Goal: Check status: Check status

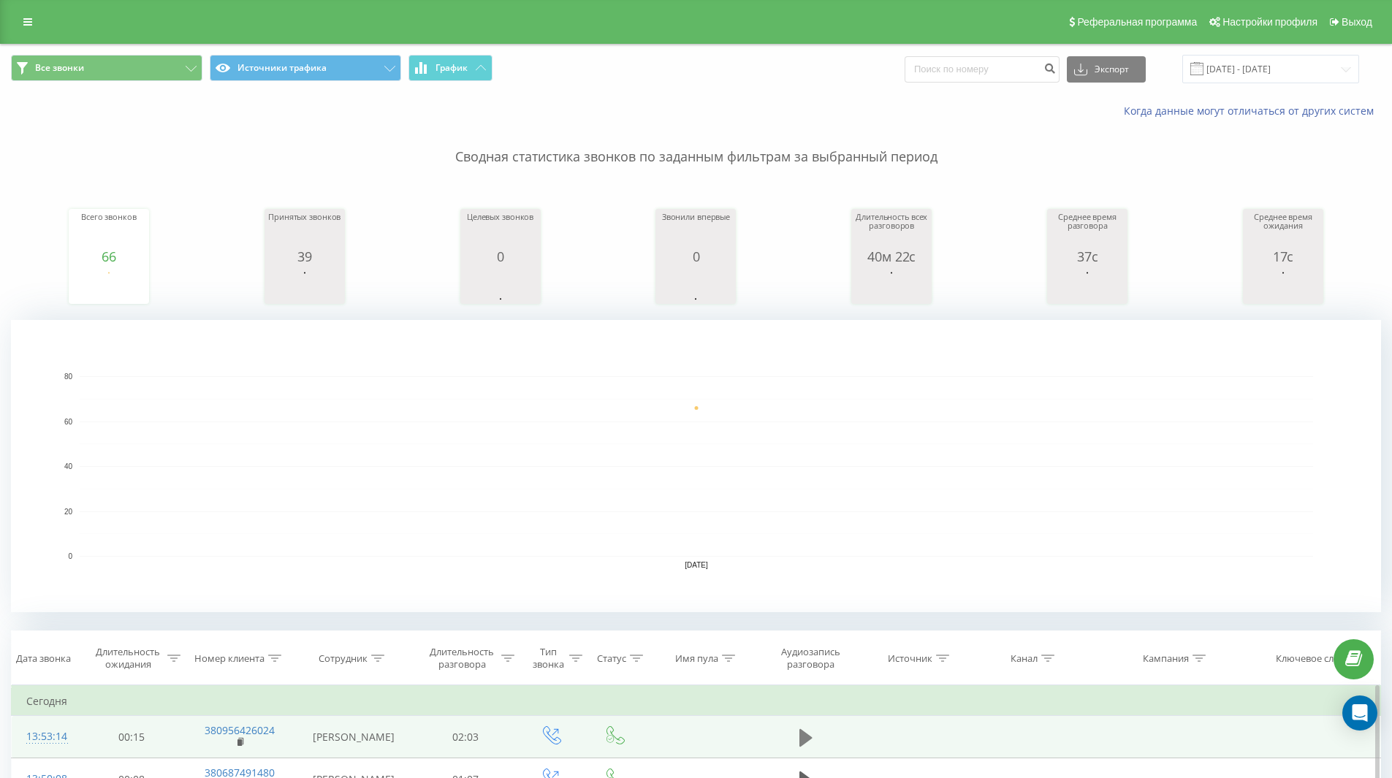
click at [805, 736] on icon at bounding box center [805, 737] width 13 height 18
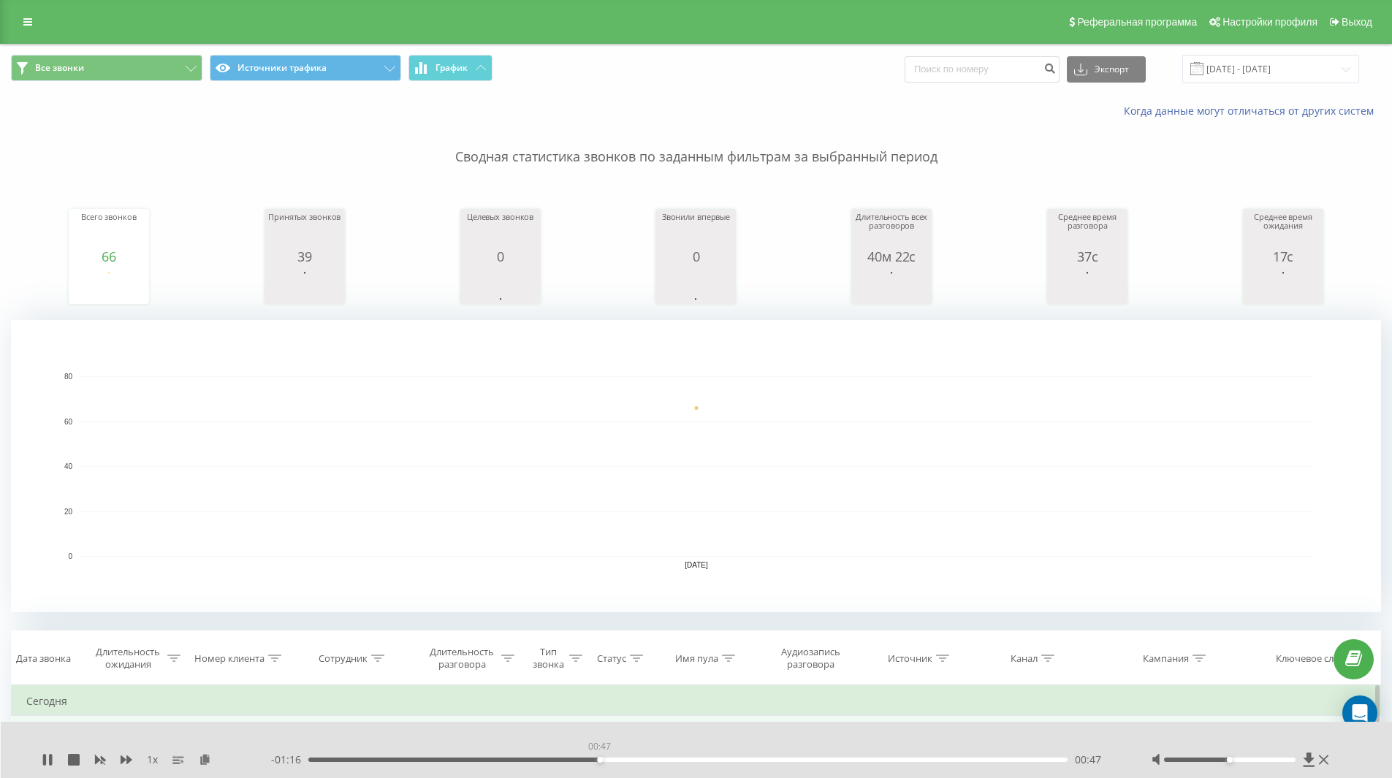
click at [598, 761] on div "00:47" at bounding box center [688, 760] width 760 height 4
drag, startPoint x: 552, startPoint y: 761, endPoint x: 535, endPoint y: 760, distance: 17.6
click at [550, 762] on div "00:40" at bounding box center [688, 760] width 760 height 4
drag, startPoint x: 510, startPoint y: 761, endPoint x: 479, endPoint y: 762, distance: 31.5
click at [481, 762] on div "00:33" at bounding box center [688, 760] width 760 height 4
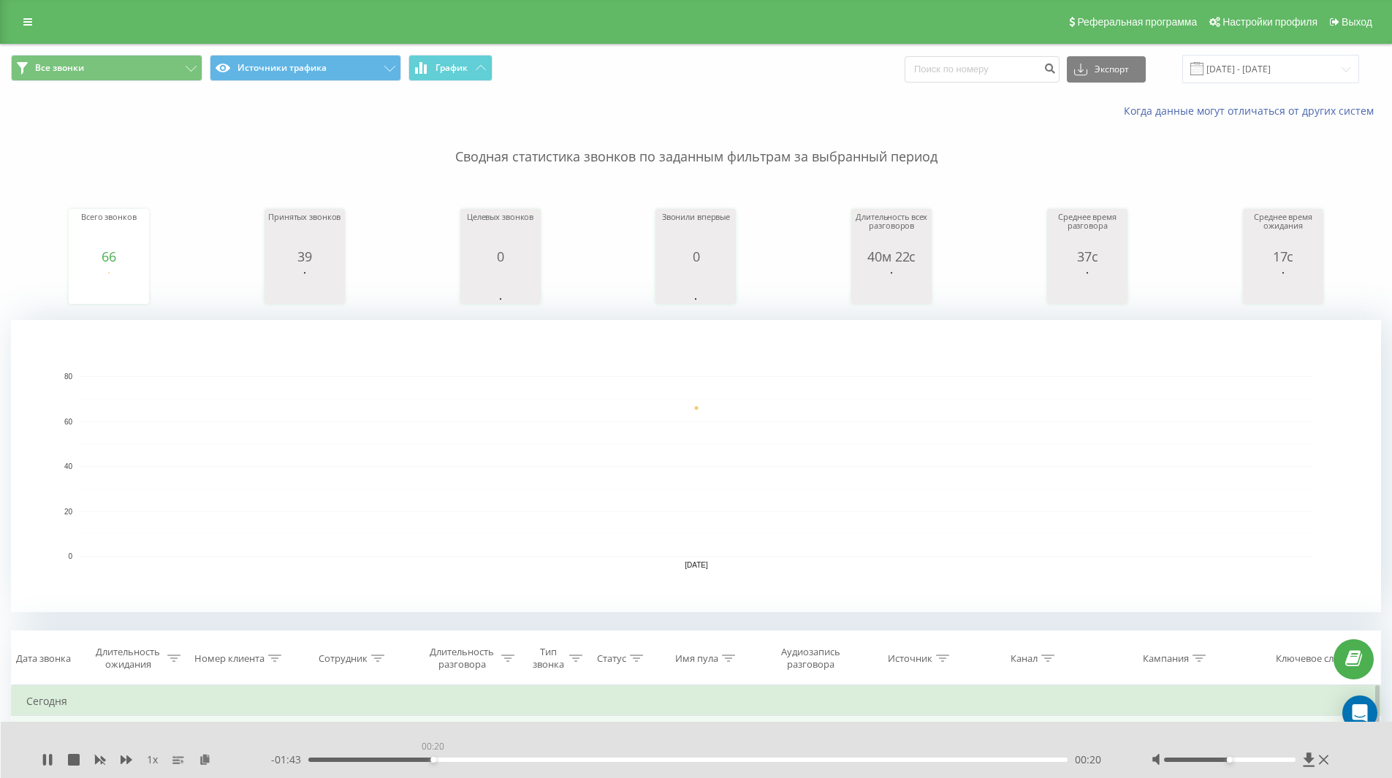
drag, startPoint x: 438, startPoint y: 758, endPoint x: 425, endPoint y: 761, distance: 13.5
click at [432, 761] on div "00:20" at bounding box center [688, 760] width 760 height 4
click at [1306, 758] on icon at bounding box center [1309, 760] width 11 height 14
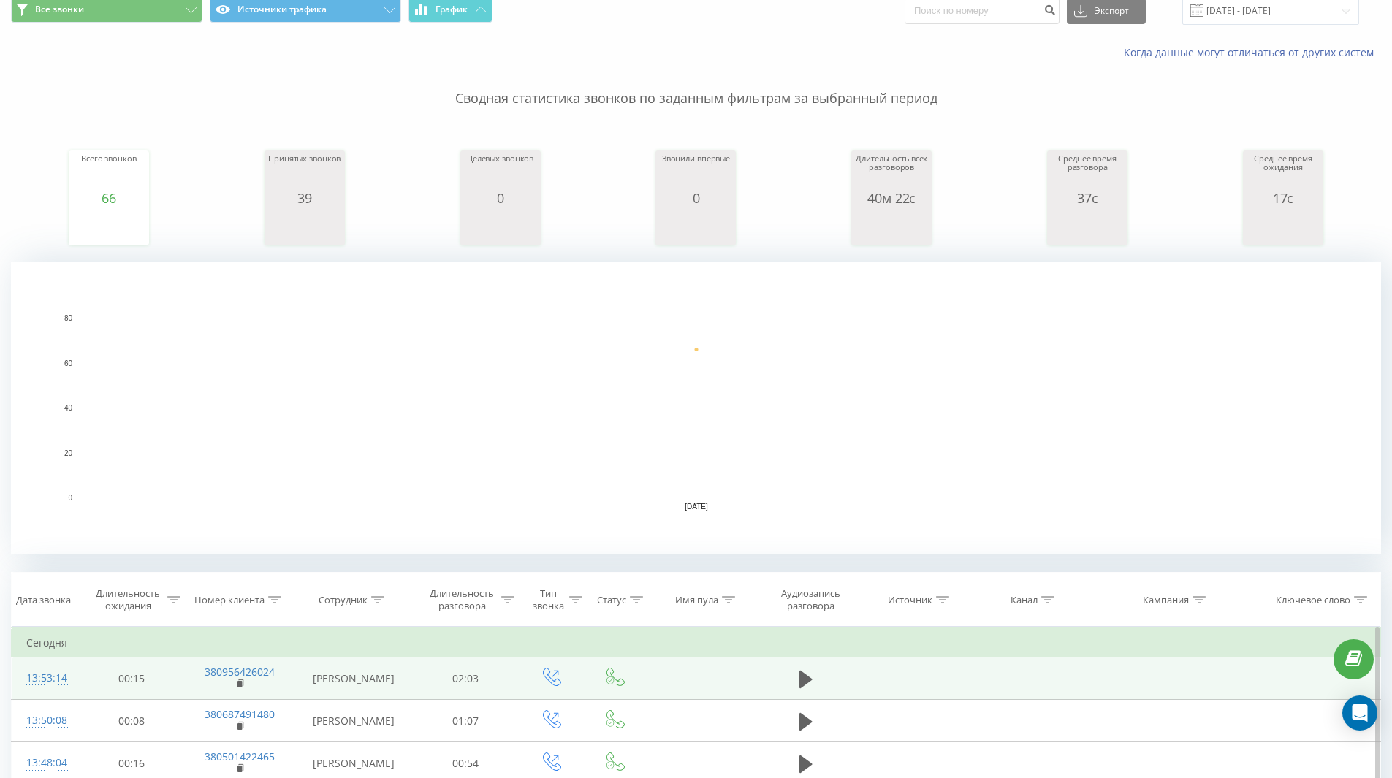
scroll to position [146, 0]
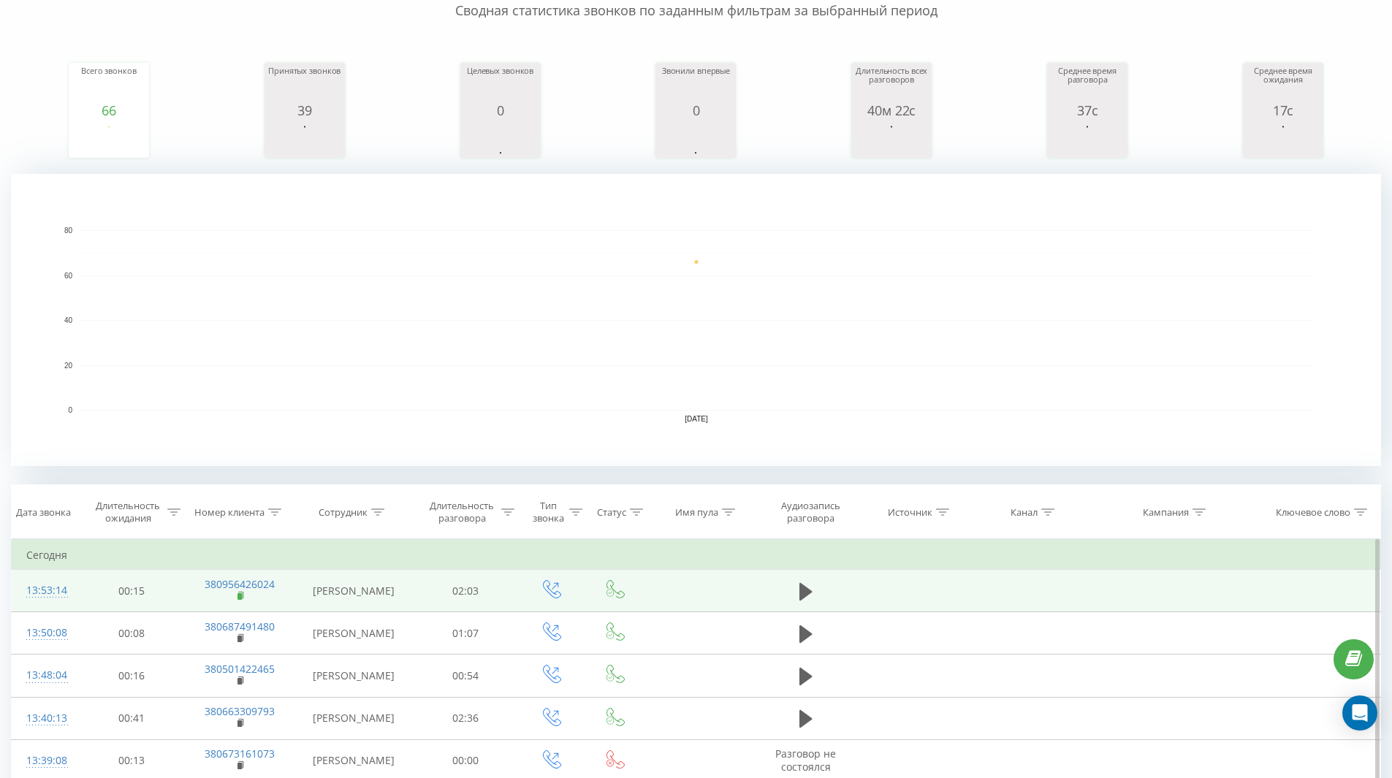
click at [239, 595] on rect at bounding box center [239, 596] width 4 height 7
